Goal: Check status

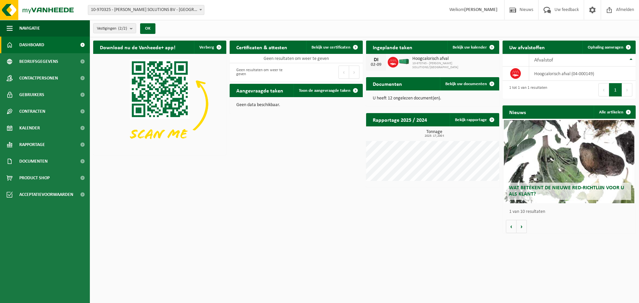
drag, startPoint x: 314, startPoint y: 91, endPoint x: 304, endPoint y: 116, distance: 26.9
click at [314, 91] on span "Toon de aangevraagde taken" at bounding box center [325, 90] width 52 height 4
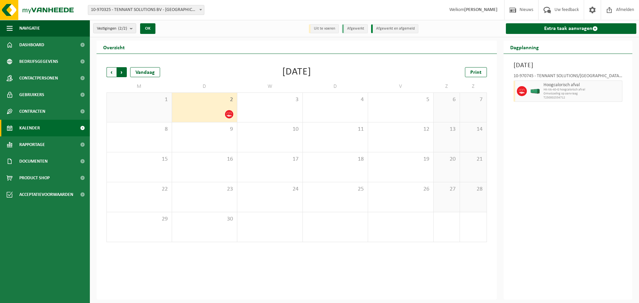
click at [110, 70] on span "Vorige" at bounding box center [111, 72] width 10 height 10
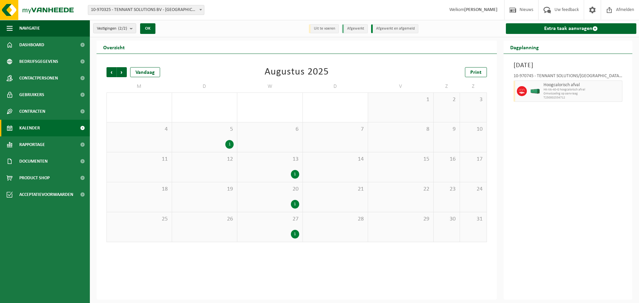
click at [294, 232] on div "1" at bounding box center [295, 234] width 8 height 9
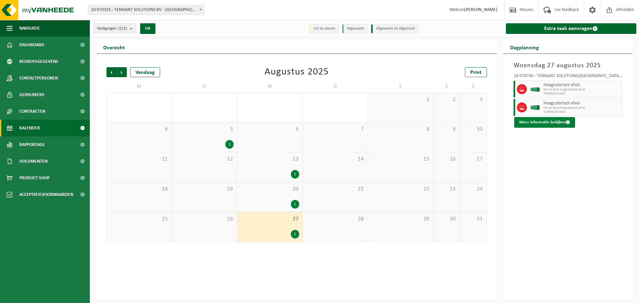
click at [547, 124] on button "Meer informatie bekijken" at bounding box center [544, 122] width 61 height 11
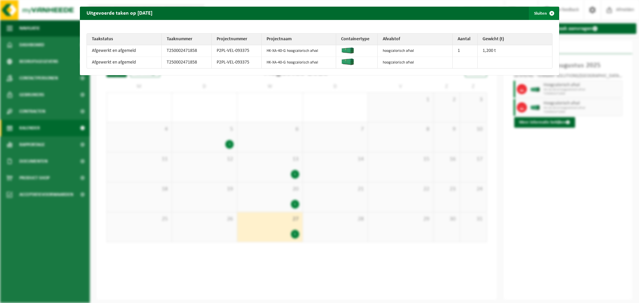
click at [539, 11] on button "Sluiten" at bounding box center [544, 13] width 30 height 13
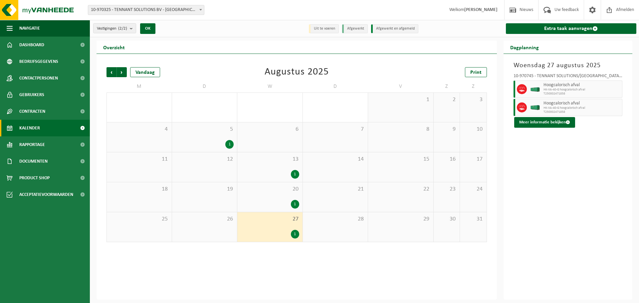
click at [296, 204] on div "1" at bounding box center [295, 204] width 8 height 9
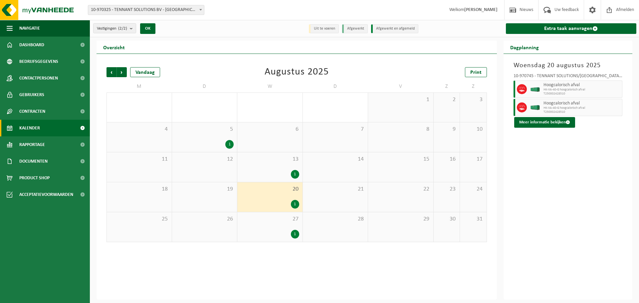
click at [293, 169] on div "13 1" at bounding box center [269, 167] width 65 height 30
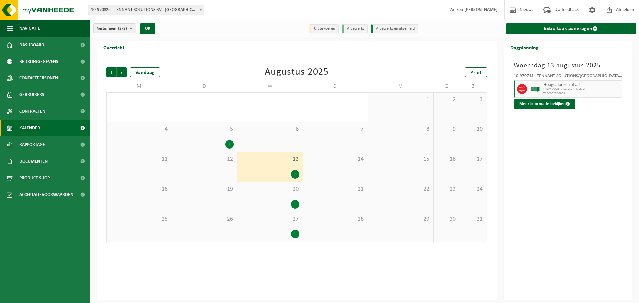
click at [291, 204] on div "1" at bounding box center [295, 204] width 8 height 9
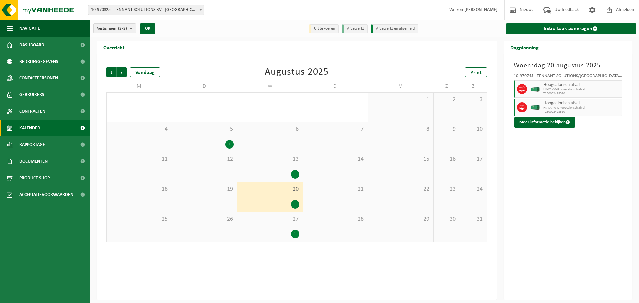
click at [295, 235] on div "1" at bounding box center [295, 234] width 8 height 9
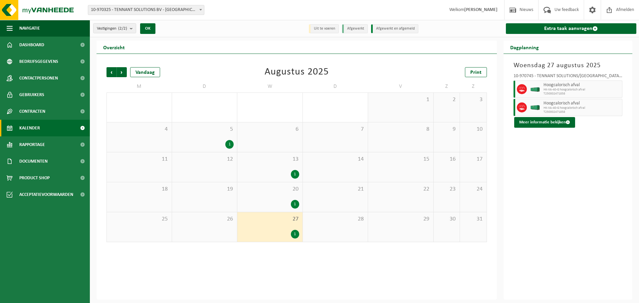
click at [297, 201] on div "1" at bounding box center [295, 204] width 8 height 9
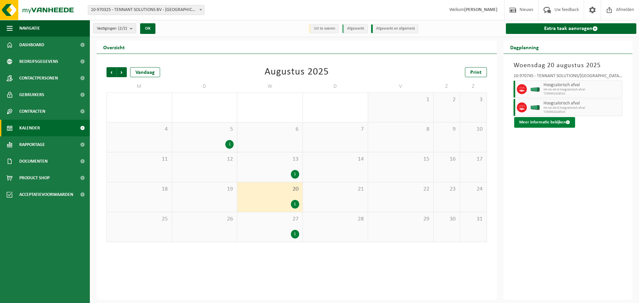
click at [535, 123] on button "Meer informatie bekijken" at bounding box center [544, 122] width 61 height 11
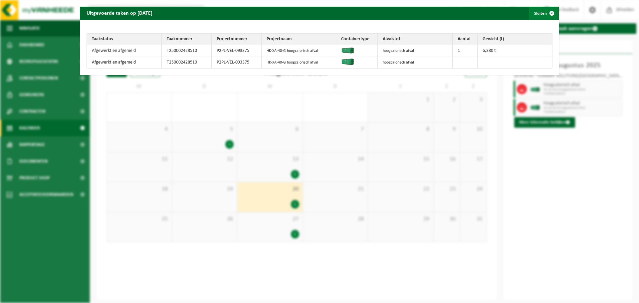
click at [535, 12] on button "Sluiten" at bounding box center [544, 13] width 30 height 13
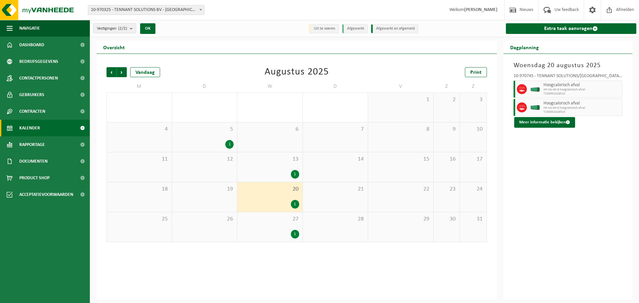
click at [295, 233] on div "1" at bounding box center [295, 234] width 8 height 9
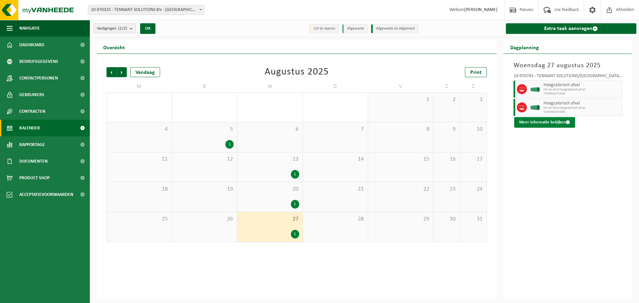
click at [538, 118] on button "Meer informatie bekijken" at bounding box center [544, 122] width 61 height 11
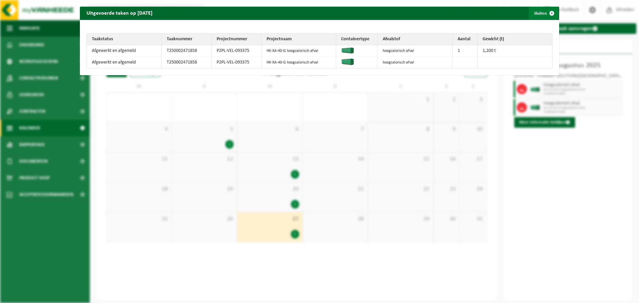
click at [539, 12] on button "Sluiten" at bounding box center [544, 13] width 30 height 13
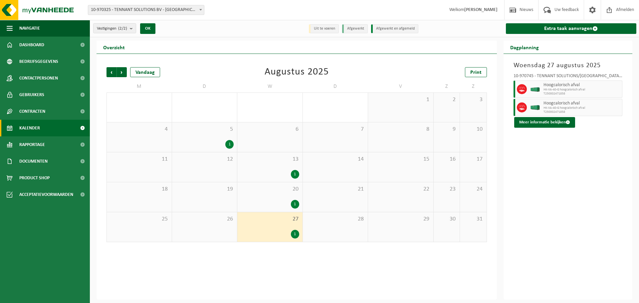
click at [294, 171] on div "1" at bounding box center [295, 174] width 8 height 9
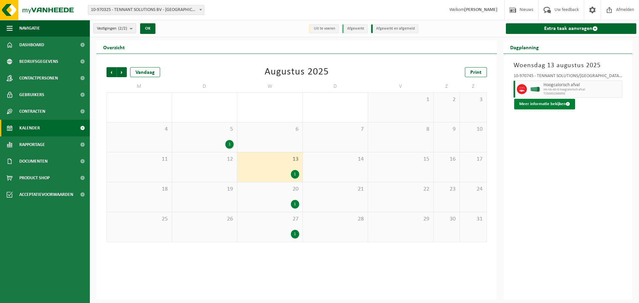
click at [531, 100] on button "Meer informatie bekijken" at bounding box center [544, 104] width 61 height 11
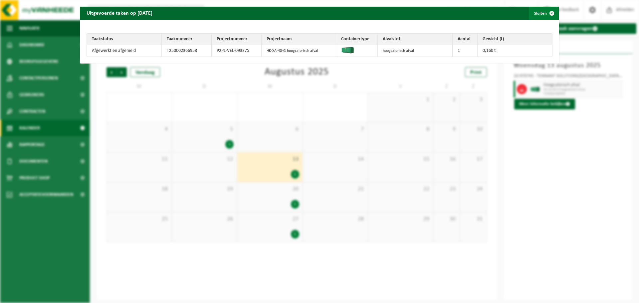
click at [535, 11] on button "Sluiten" at bounding box center [544, 13] width 30 height 13
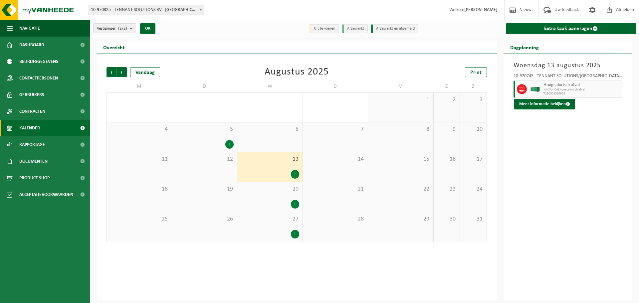
click at [291, 204] on div "1" at bounding box center [295, 204] width 8 height 9
